Goal: Task Accomplishment & Management: Manage account settings

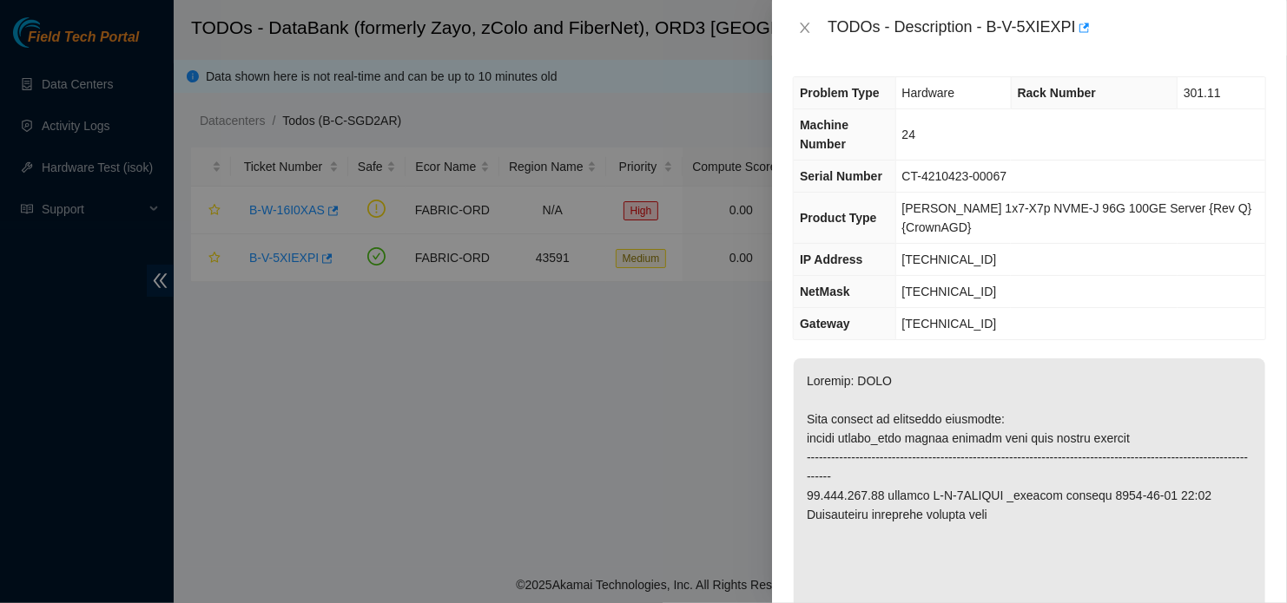
scroll to position [379, 0]
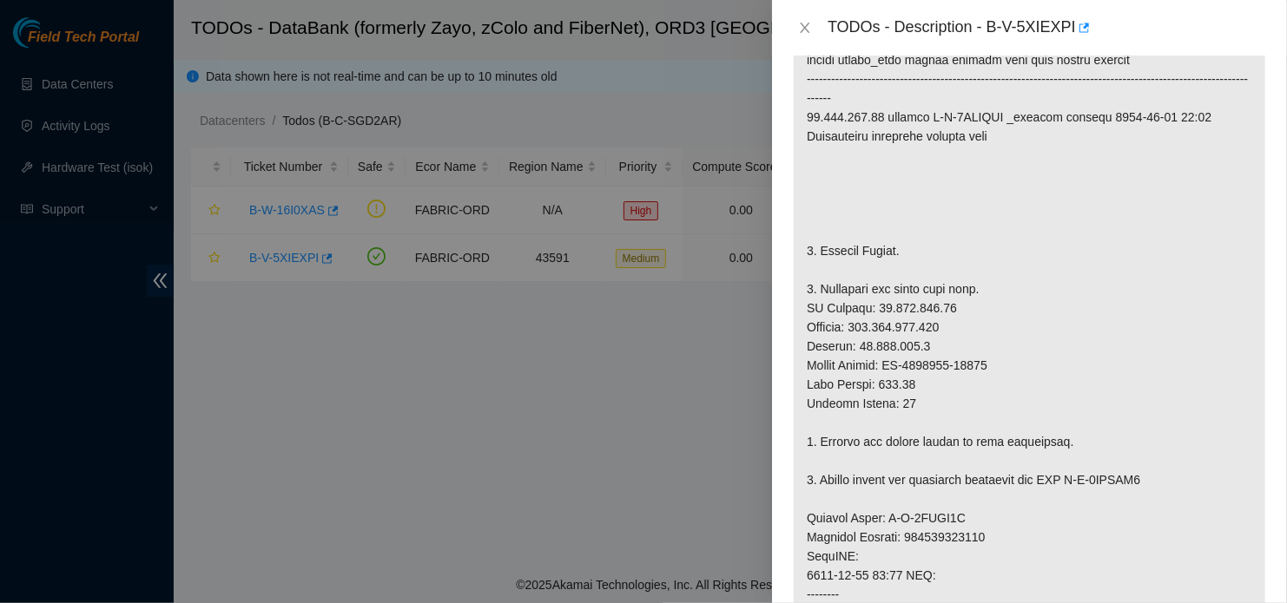
click at [1117, 164] on p at bounding box center [1029, 499] width 471 height 1038
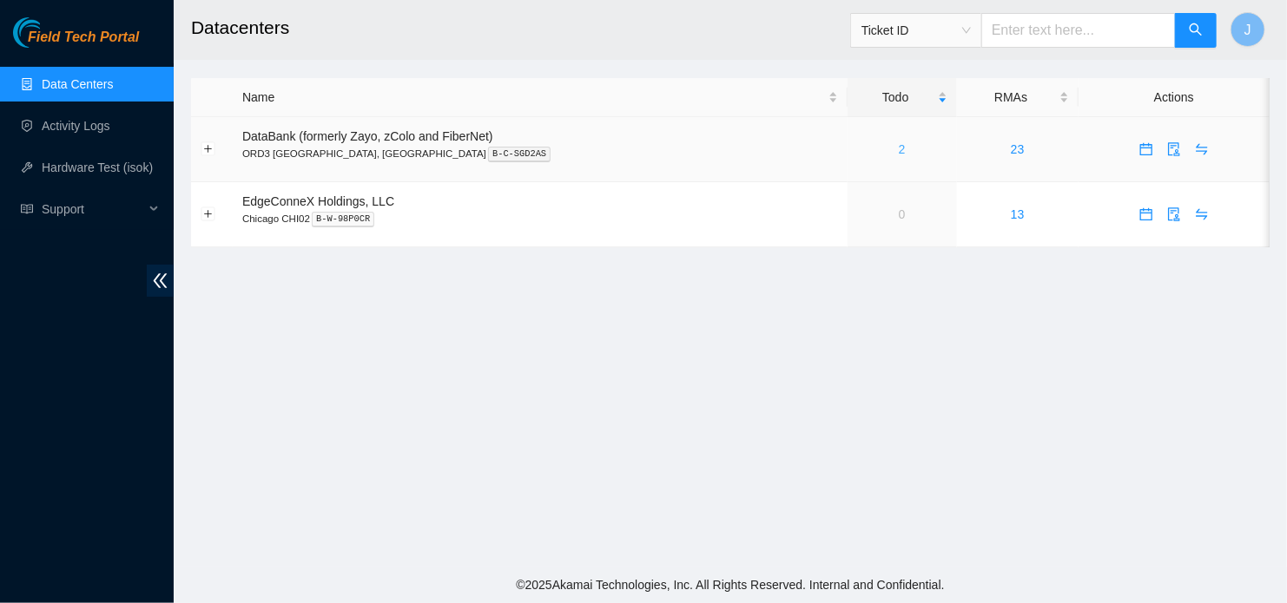
click at [899, 156] on link "2" at bounding box center [902, 149] width 7 height 14
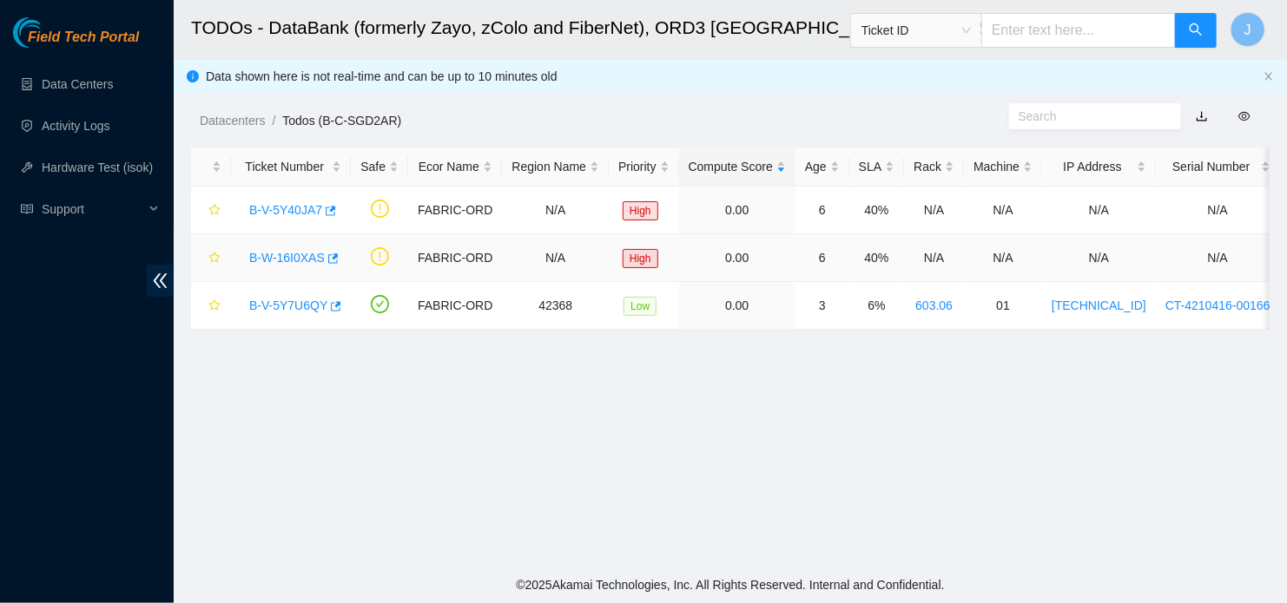
click at [283, 264] on link "B-W-16I0XAS" at bounding box center [287, 258] width 76 height 14
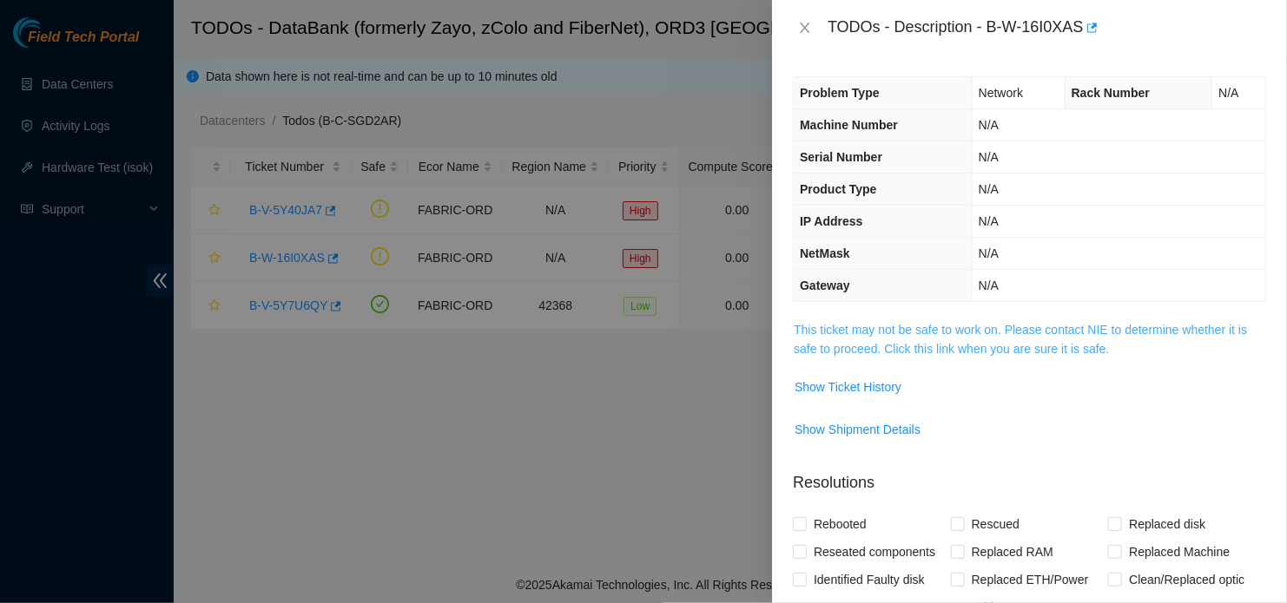
click at [915, 352] on link "This ticket may not be safe to work on. Please contact NIE to determine whether…" at bounding box center [1020, 339] width 453 height 33
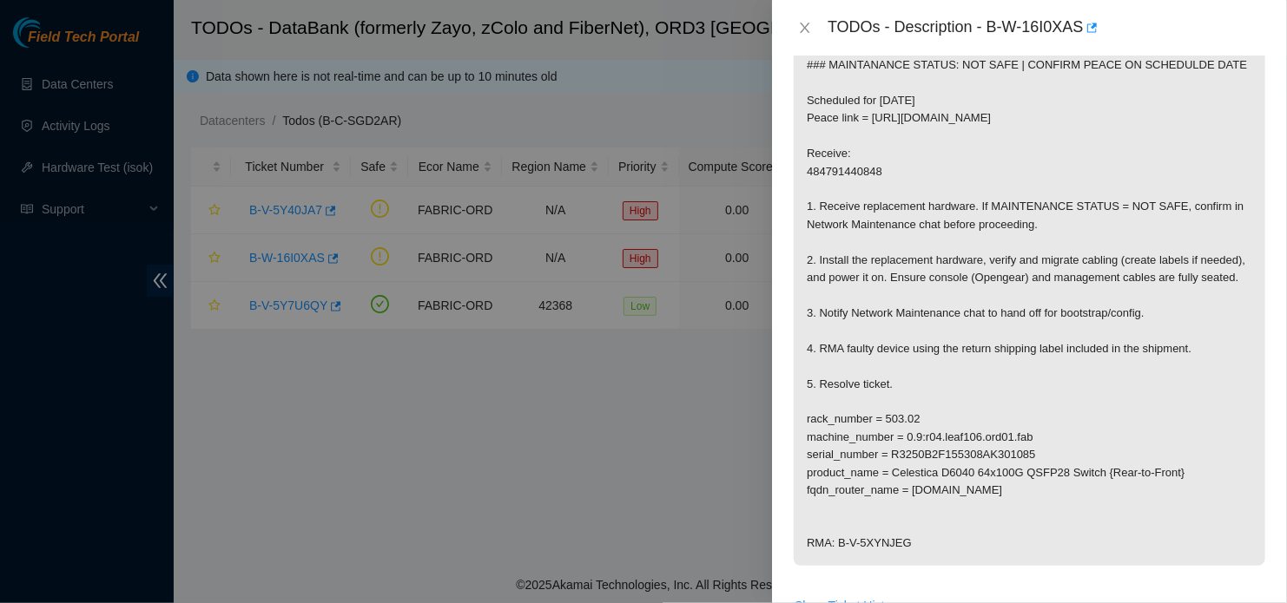
scroll to position [278, 0]
click at [808, 34] on icon "close" at bounding box center [805, 28] width 14 height 14
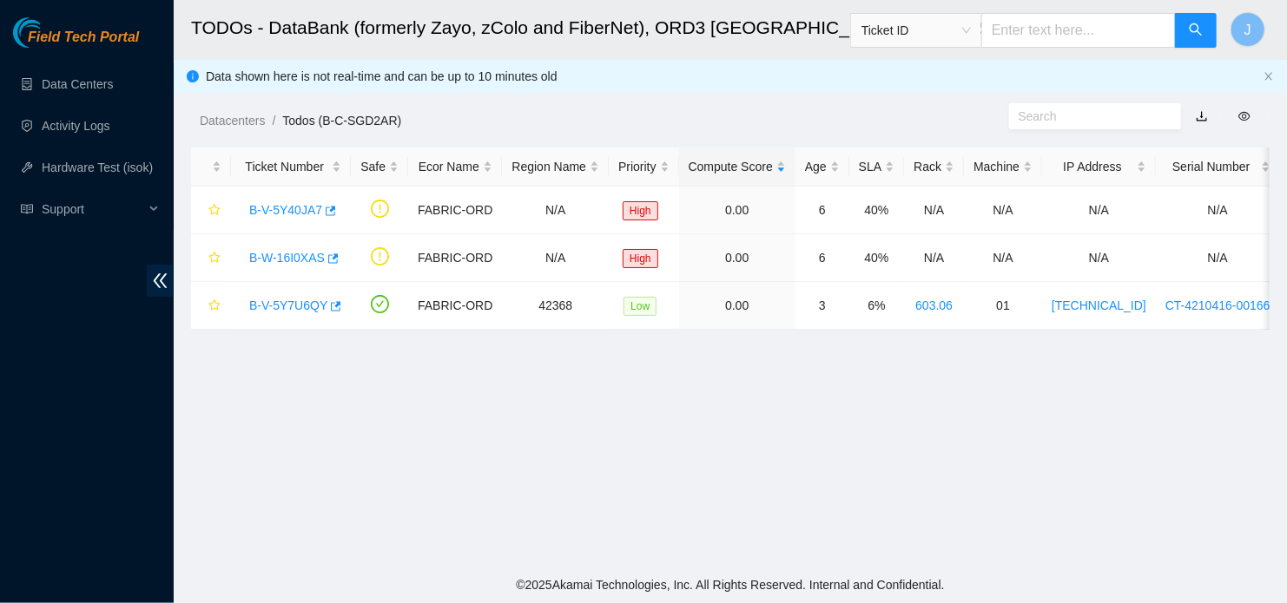
scroll to position [335, 0]
click at [293, 306] on link "B-V-5Y7U6QY" at bounding box center [288, 306] width 78 height 14
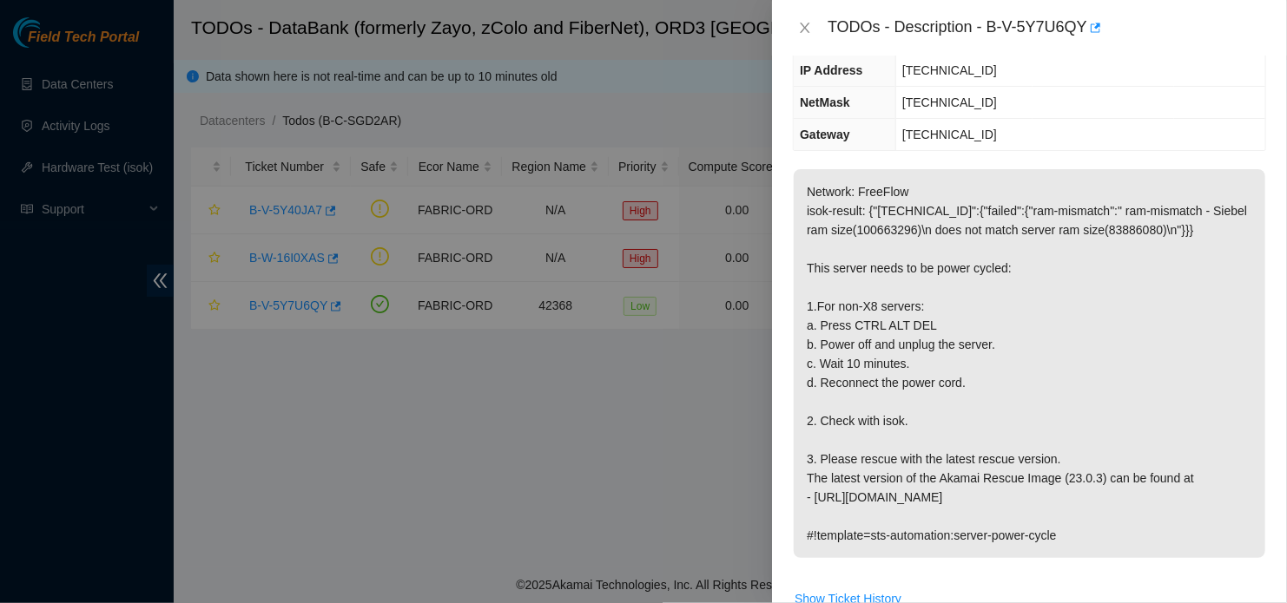
scroll to position [201, 0]
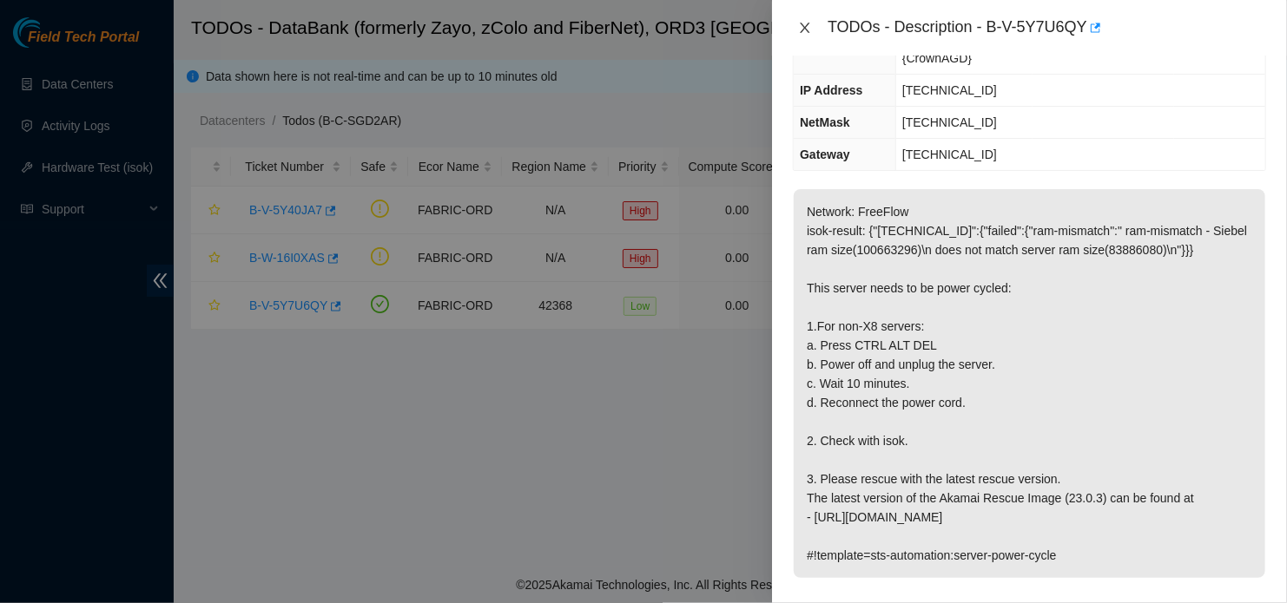
click at [803, 20] on button "Close" at bounding box center [805, 28] width 24 height 16
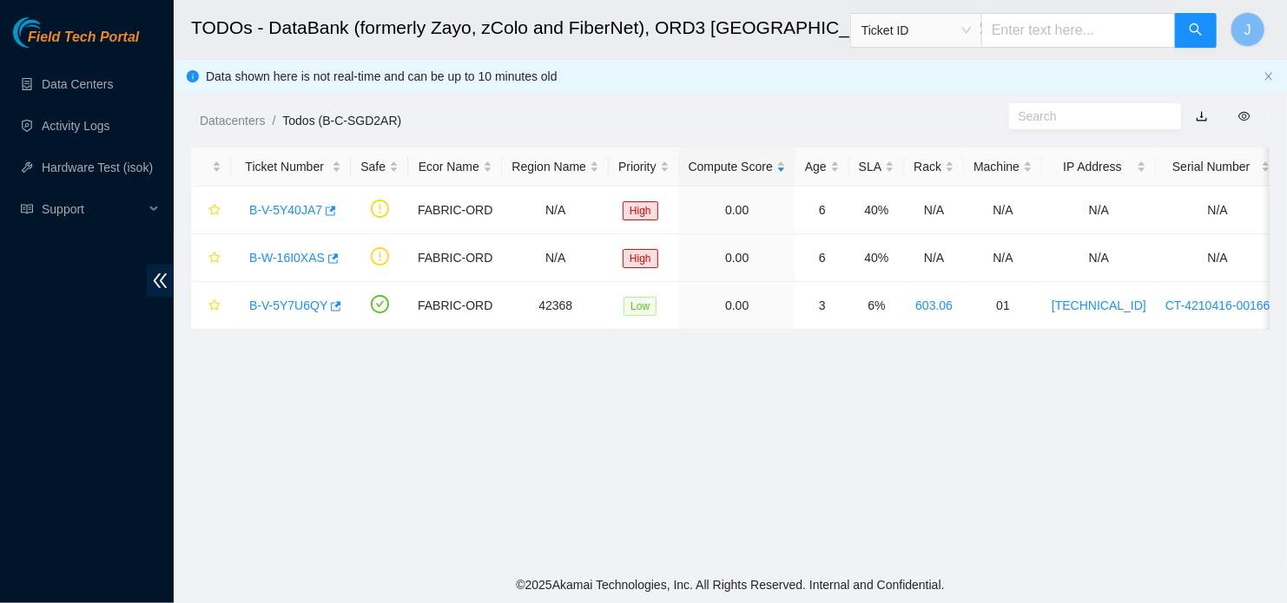
scroll to position [259, 0]
click at [294, 256] on link "B-W-16I0XAS" at bounding box center [287, 258] width 76 height 14
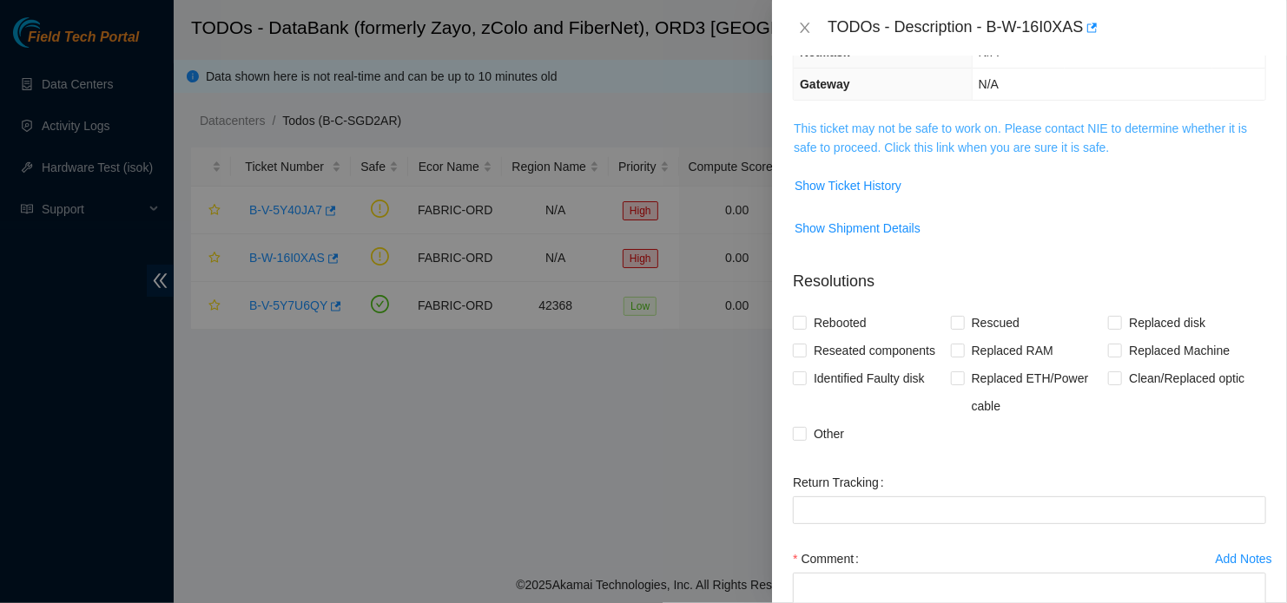
click at [1065, 146] on link "This ticket may not be safe to work on. Please contact NIE to determine whether…" at bounding box center [1020, 138] width 453 height 33
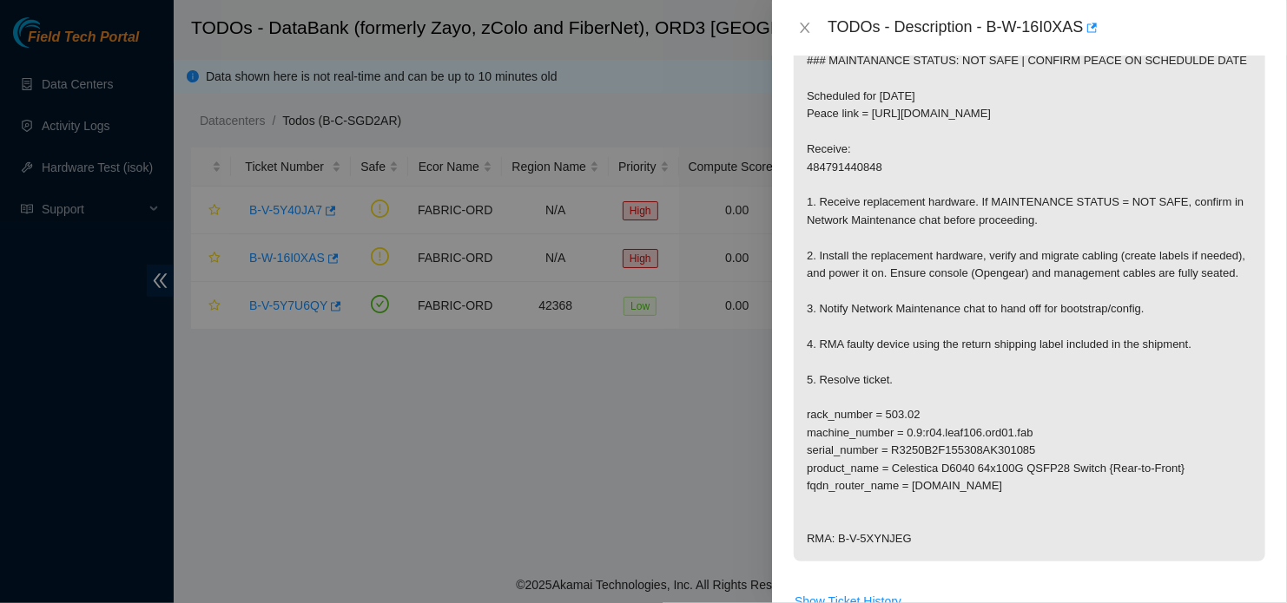
scroll to position [292, 0]
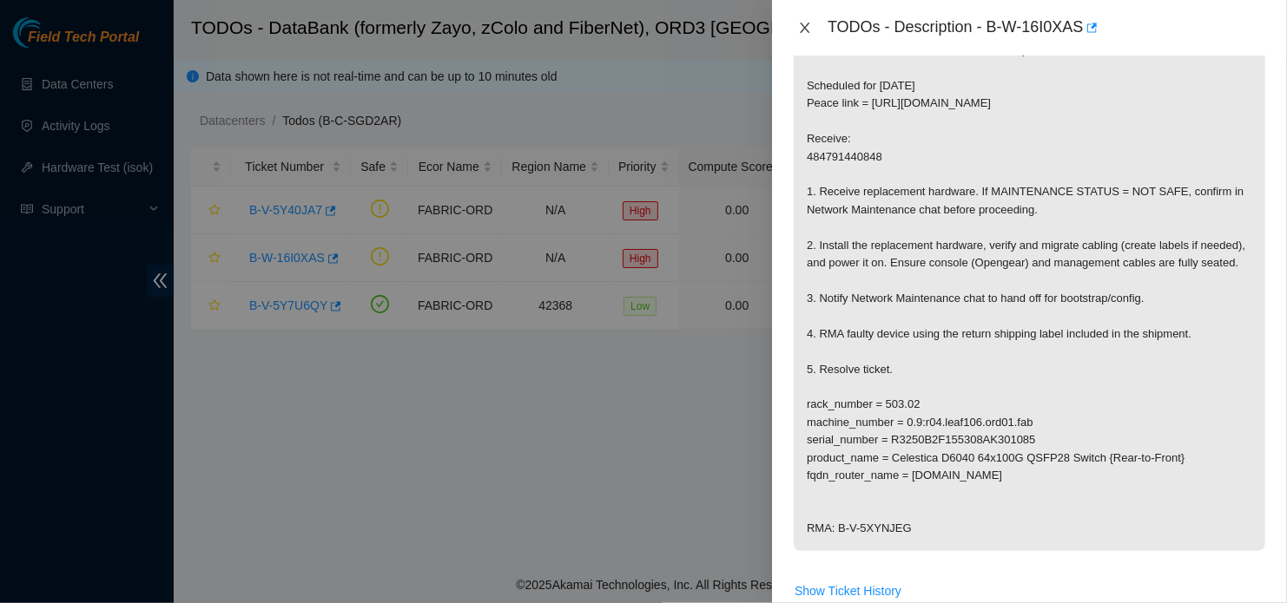
click at [808, 29] on icon "close" at bounding box center [805, 28] width 14 height 14
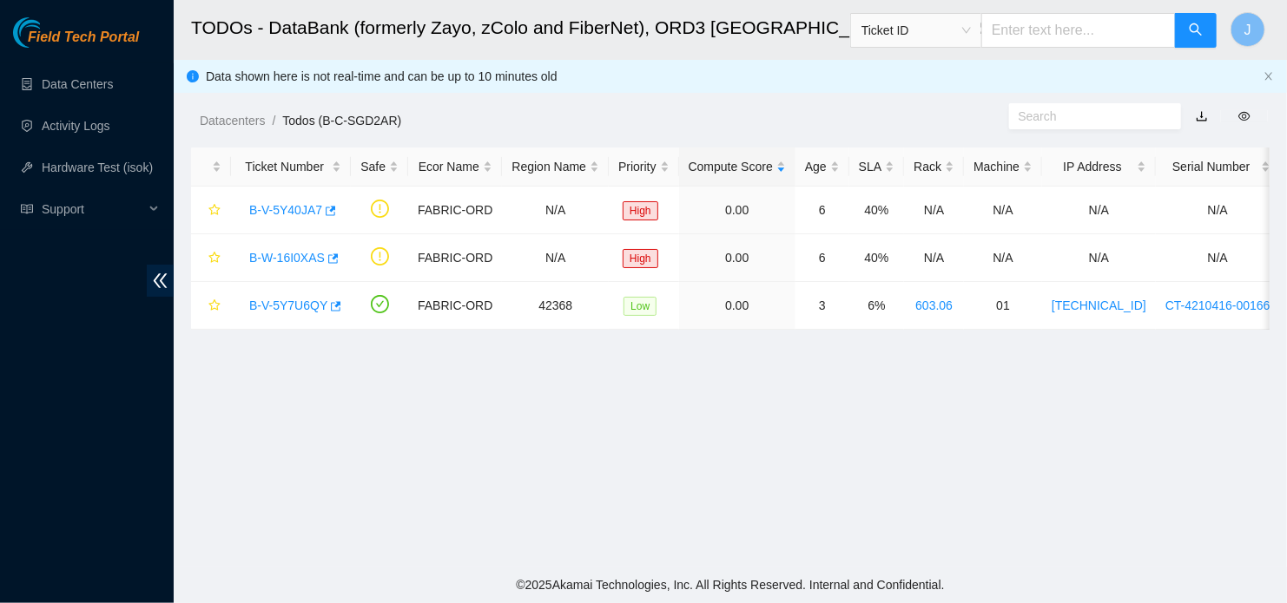
scroll to position [350, 0]
click at [309, 264] on link "B-W-16I0XAS" at bounding box center [287, 258] width 76 height 14
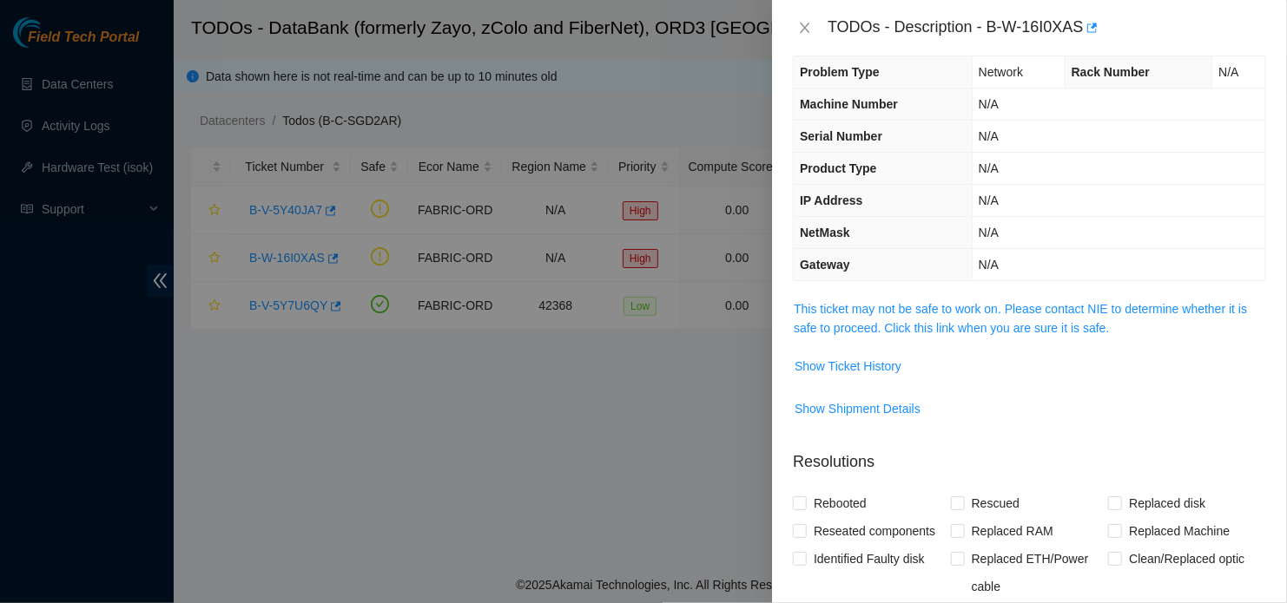
scroll to position [20, 0]
click at [1006, 314] on link "This ticket may not be safe to work on. Please contact NIE to determine whether…" at bounding box center [1020, 319] width 453 height 33
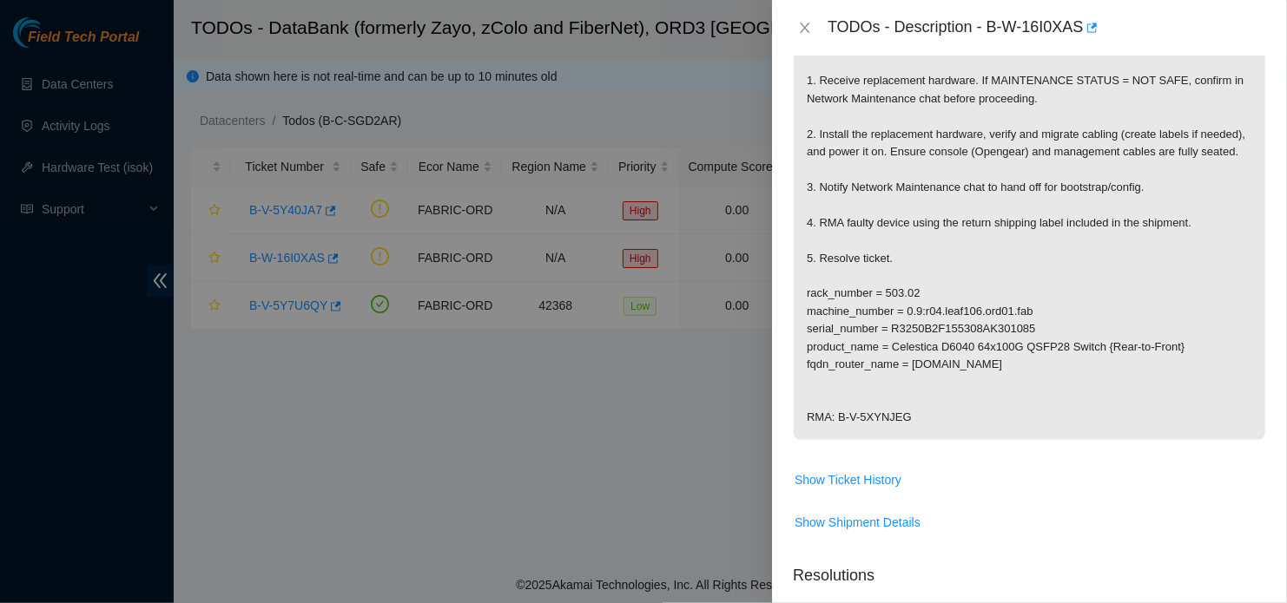
scroll to position [402, 0]
click at [1109, 296] on p "### MAINTANANCE STATUS: NOT SAFE | CONFIRM PEACE ON SCHEDULDE DATE Scheduled fo…" at bounding box center [1029, 179] width 471 height 523
